Goal: Task Accomplishment & Management: Use online tool/utility

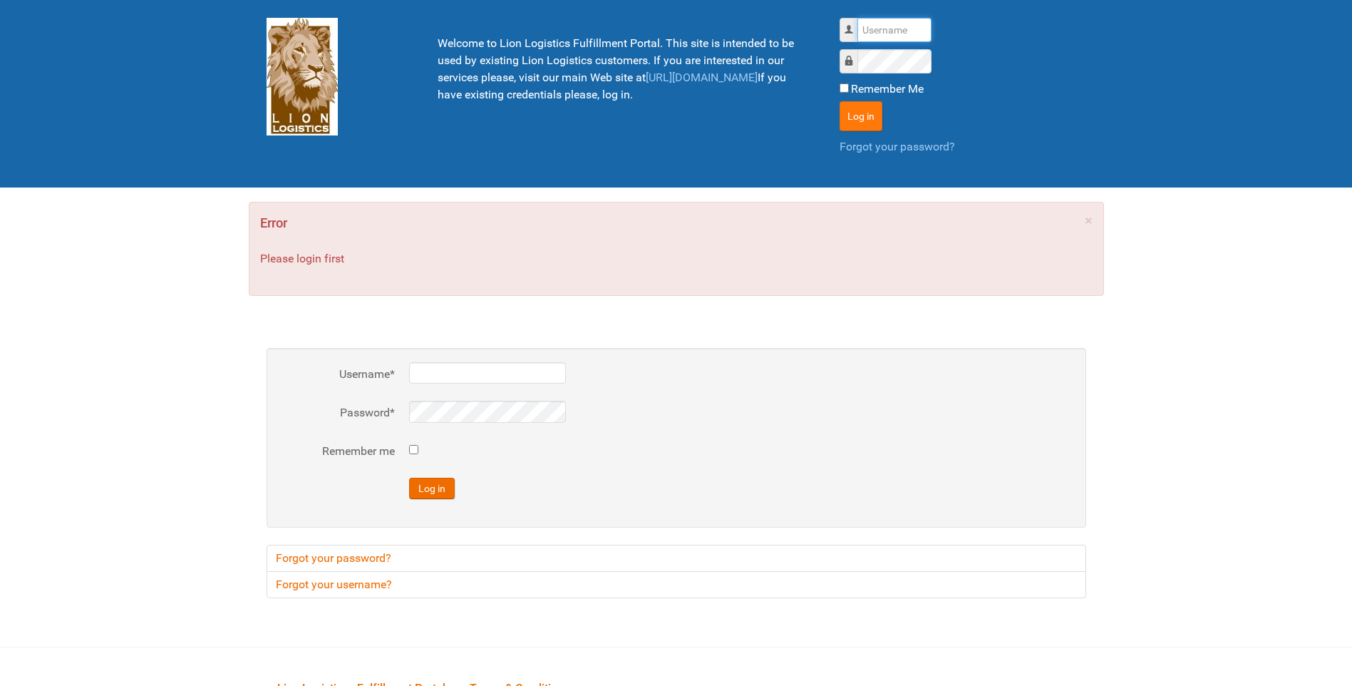
type input "lion"
click at [859, 115] on button "Log in" at bounding box center [861, 116] width 43 height 30
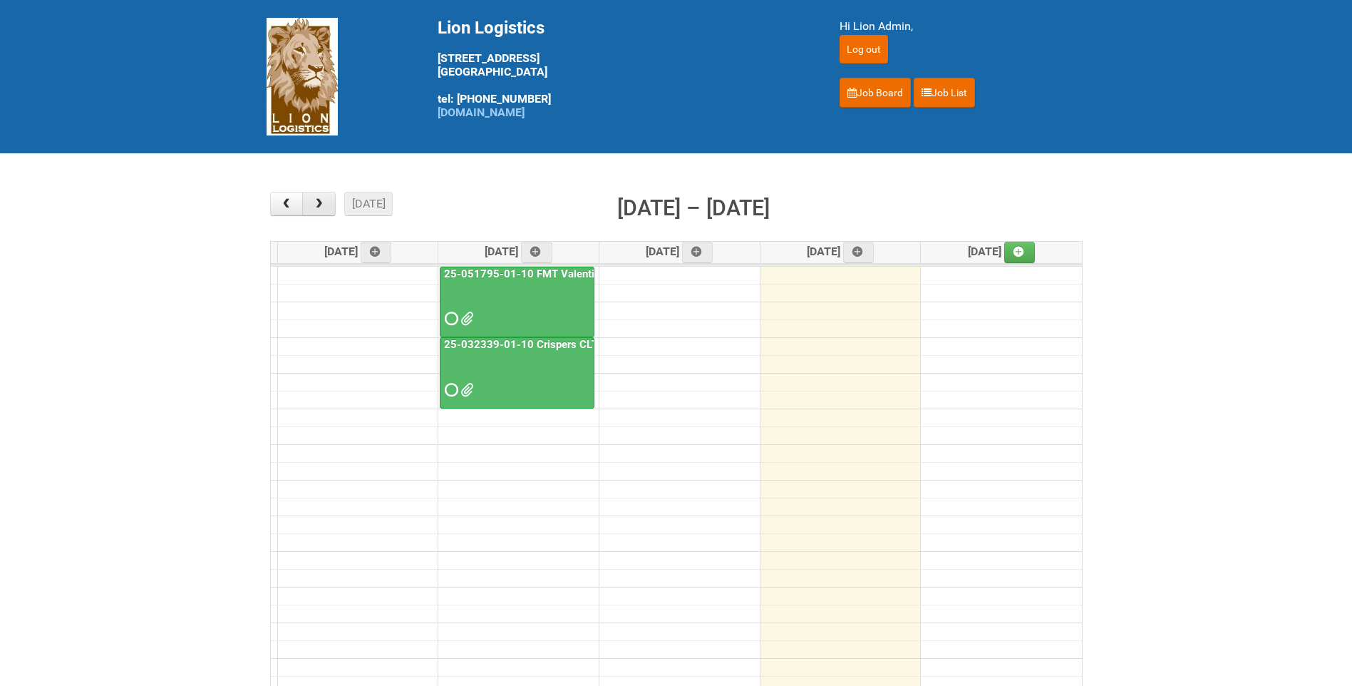
click at [324, 211] on button "button" at bounding box center [319, 204] width 34 height 24
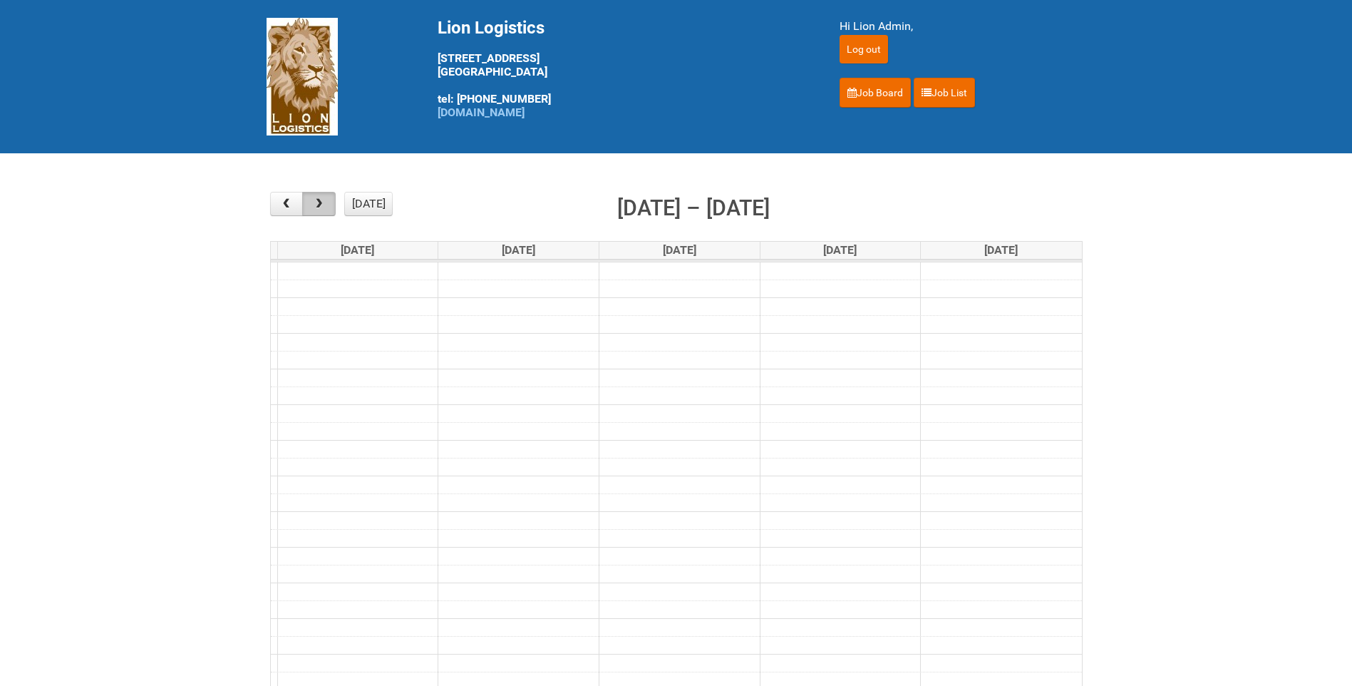
click at [324, 211] on button "button" at bounding box center [319, 204] width 34 height 24
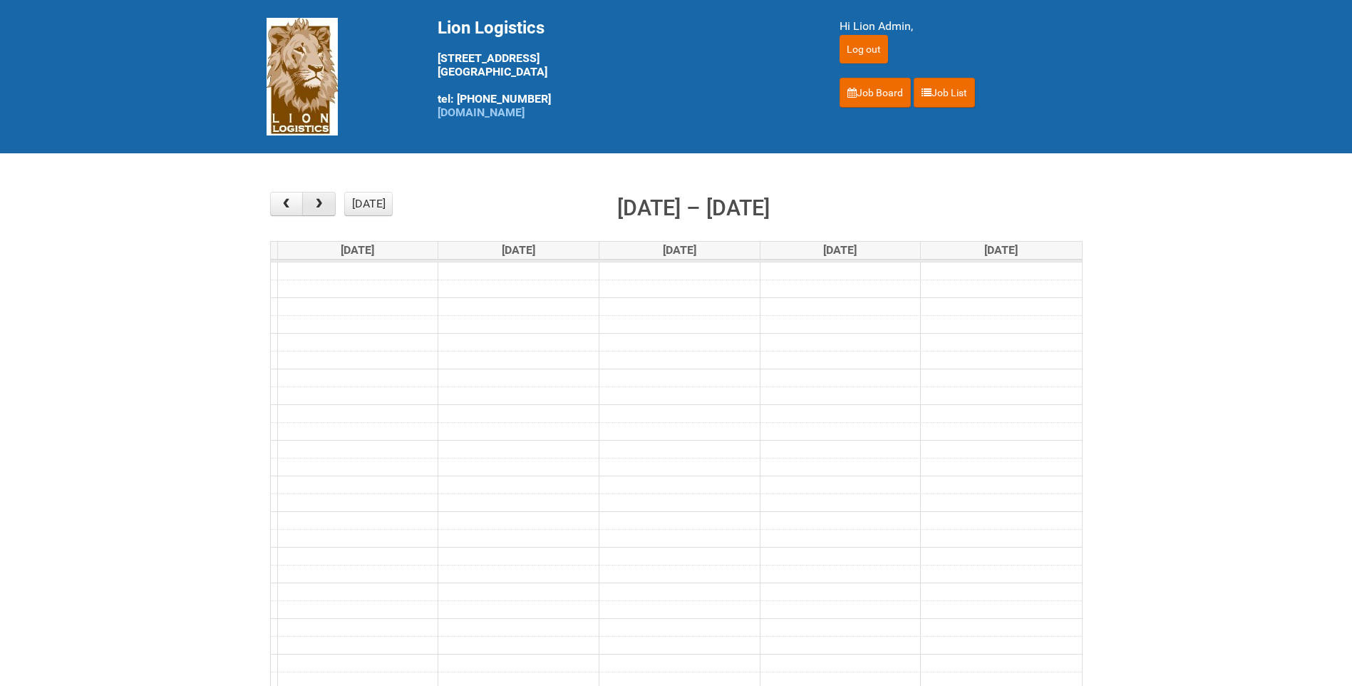
click at [324, 211] on button "button" at bounding box center [319, 204] width 34 height 24
click at [352, 205] on button "[DATE]" at bounding box center [368, 204] width 48 height 24
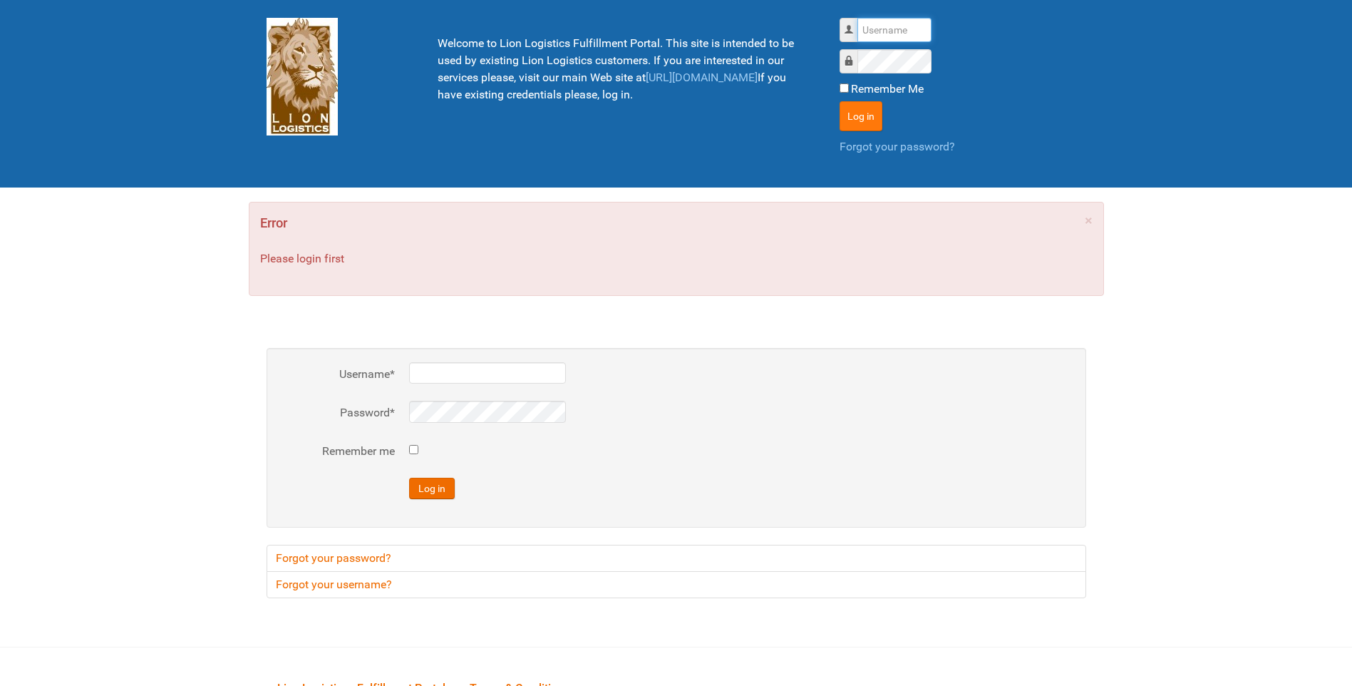
type input "lion"
click at [878, 107] on button "Log in" at bounding box center [861, 116] width 43 height 30
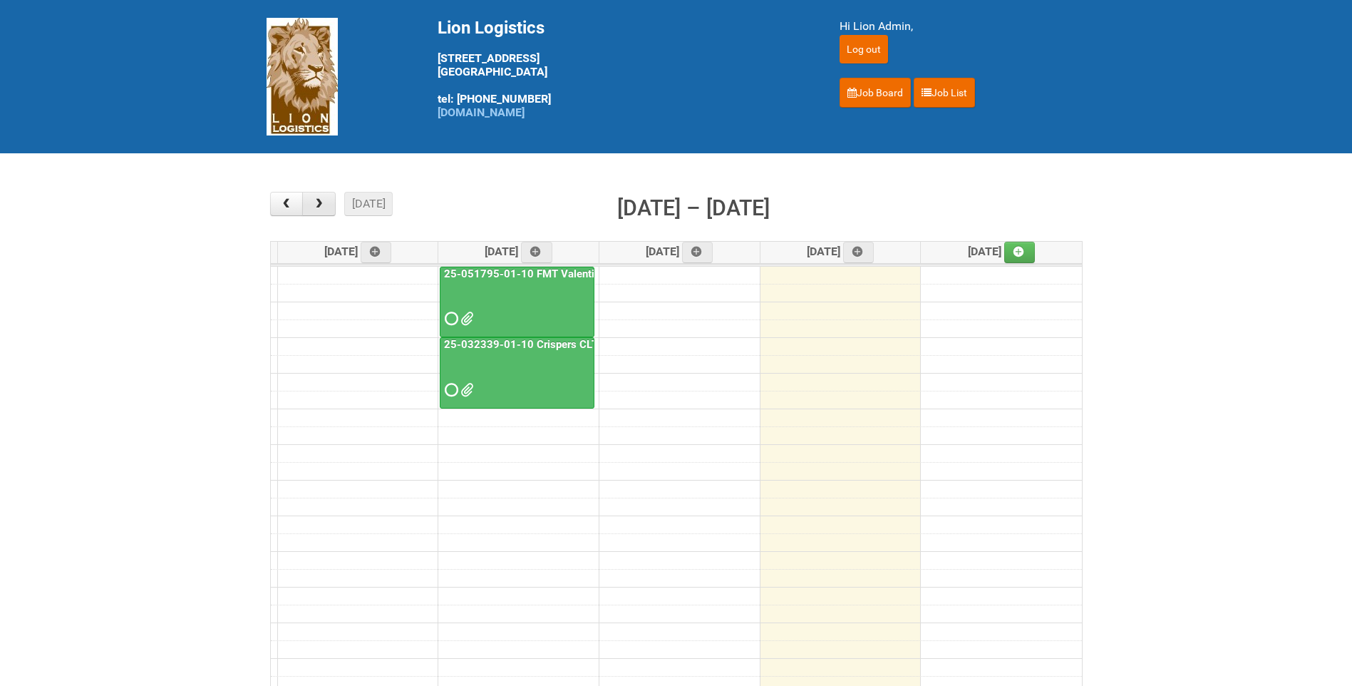
click at [327, 201] on button "button" at bounding box center [319, 204] width 34 height 24
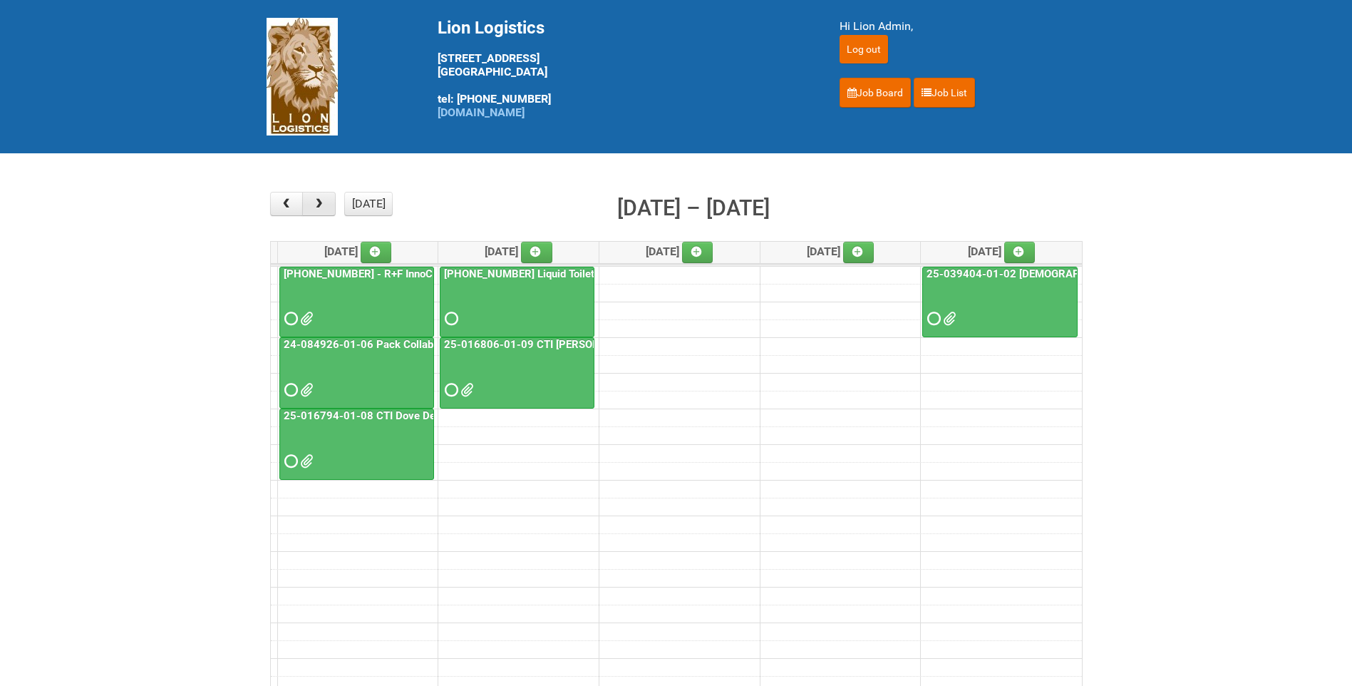
click at [327, 201] on button "button" at bounding box center [319, 204] width 34 height 24
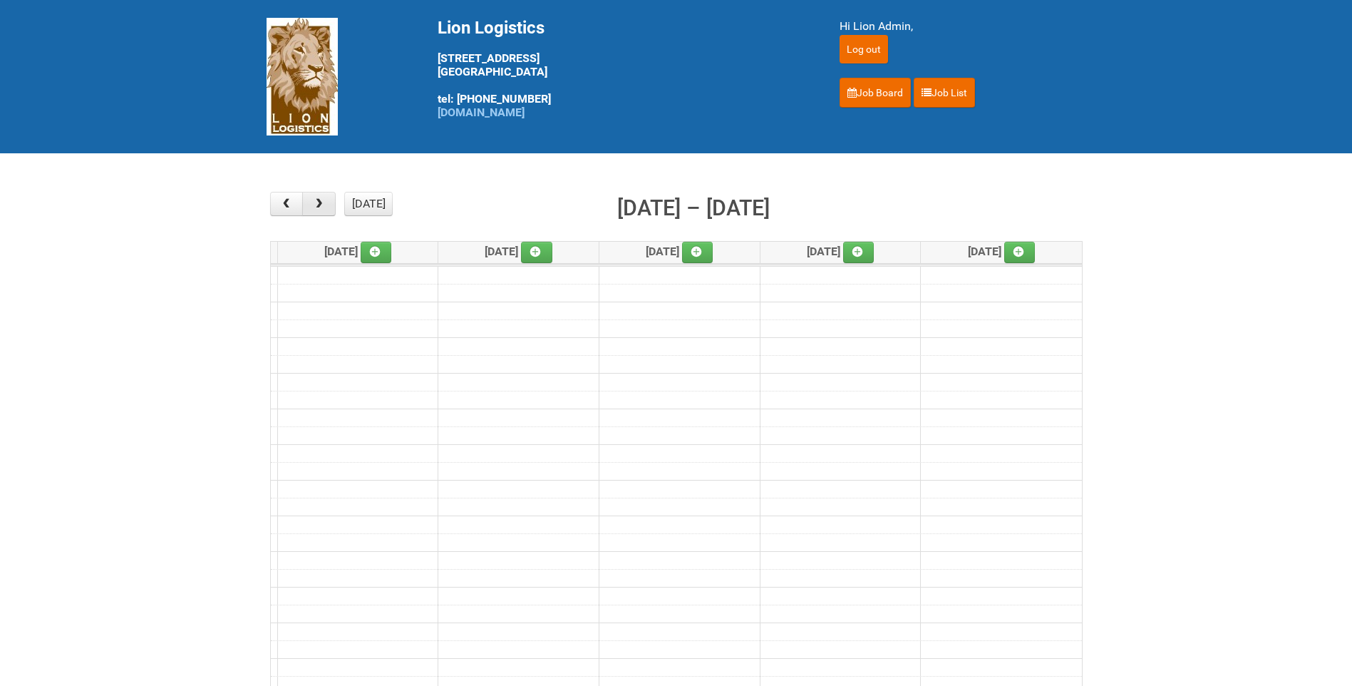
click at [327, 201] on button "button" at bounding box center [319, 204] width 34 height 24
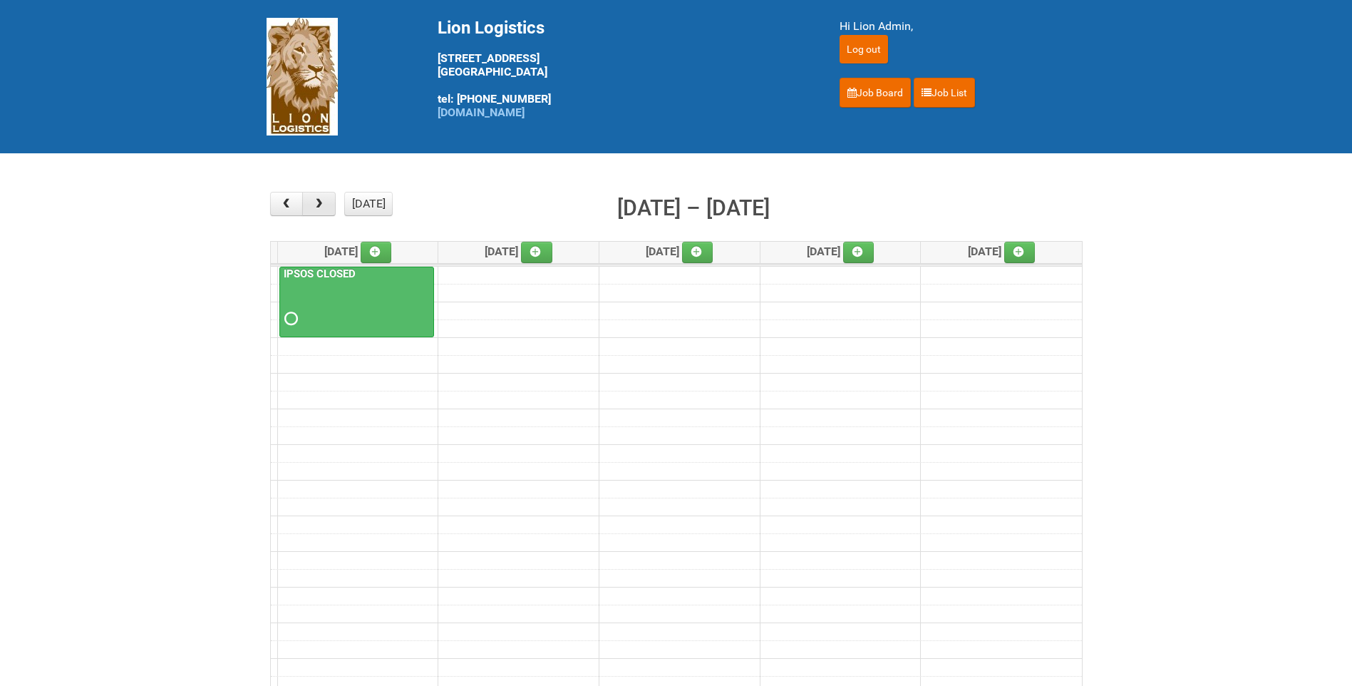
click at [327, 201] on button "button" at bounding box center [319, 204] width 34 height 24
click at [296, 197] on button "button" at bounding box center [287, 204] width 34 height 24
